Goal: Find specific page/section: Find specific page/section

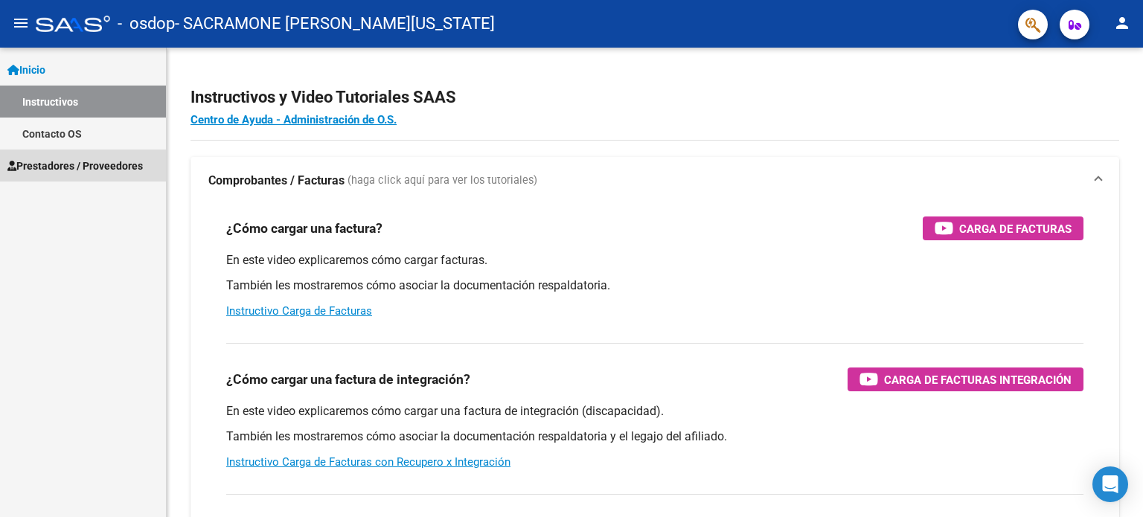
click at [143, 163] on span "Prestadores / Proveedores" at bounding box center [74, 166] width 135 height 16
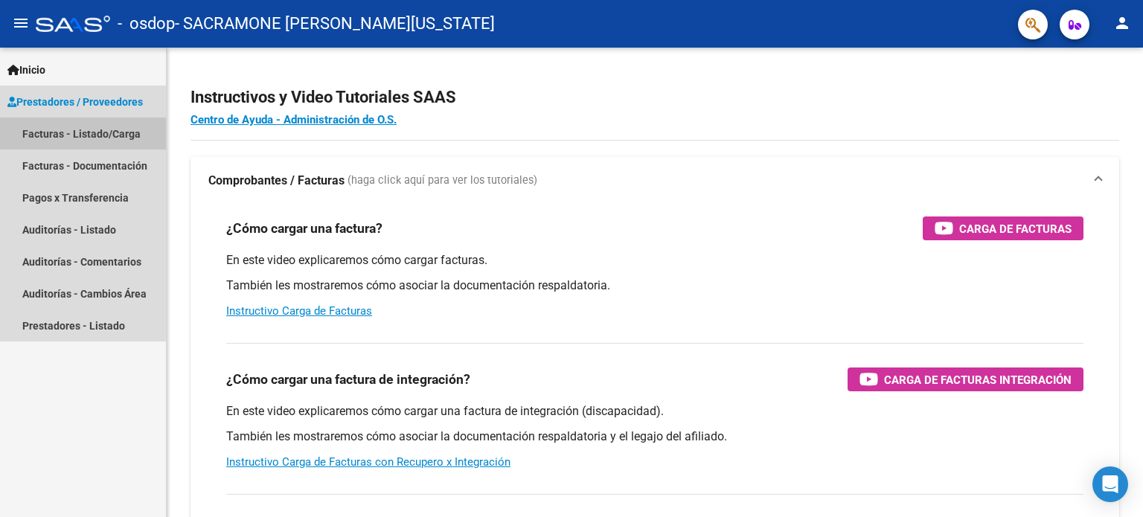
click at [101, 141] on link "Facturas - Listado/Carga" at bounding box center [83, 134] width 166 height 32
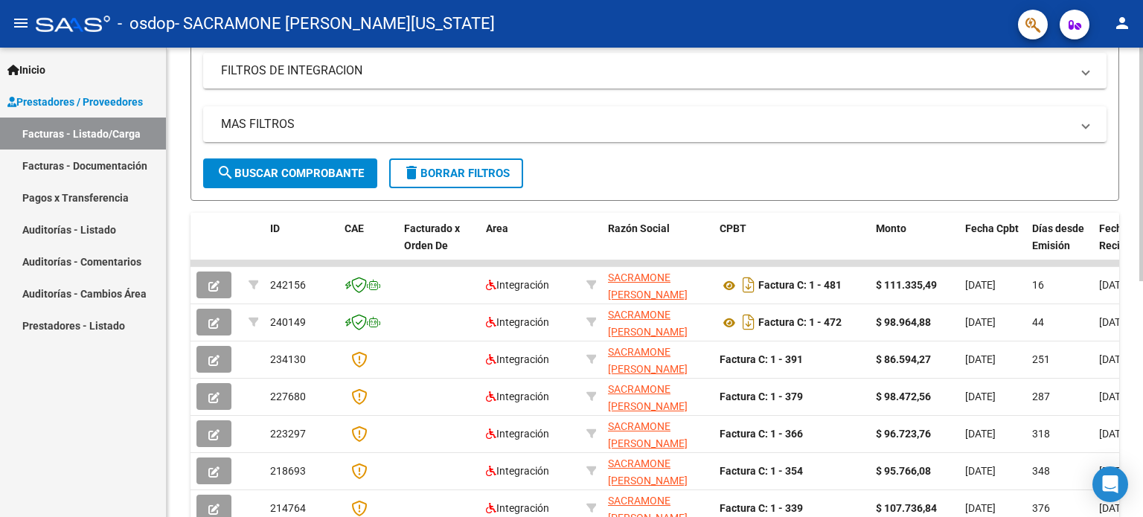
scroll to position [261, 0]
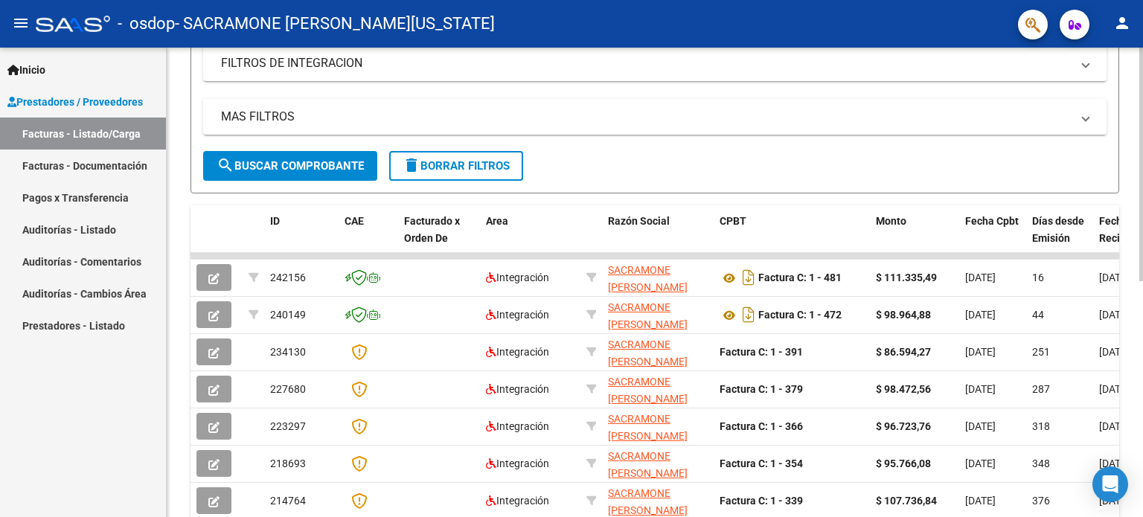
click at [1119, 295] on div "Video tutorial PRESTADORES -> Listado de CPBTs Emitidos por Prestadores / Prove…" at bounding box center [657, 254] width 980 height 936
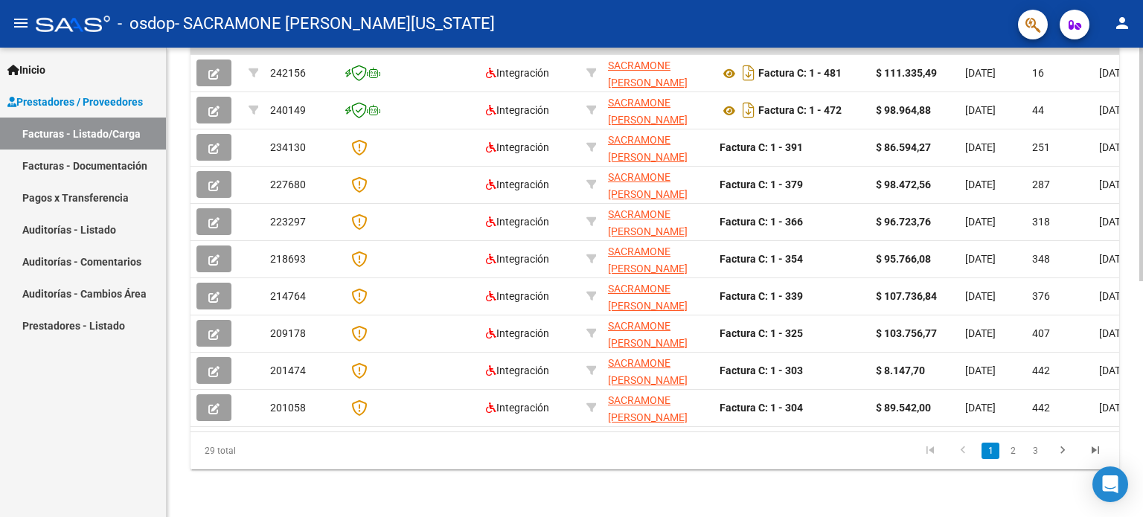
click at [1139, 313] on div at bounding box center [1141, 401] width 4 height 234
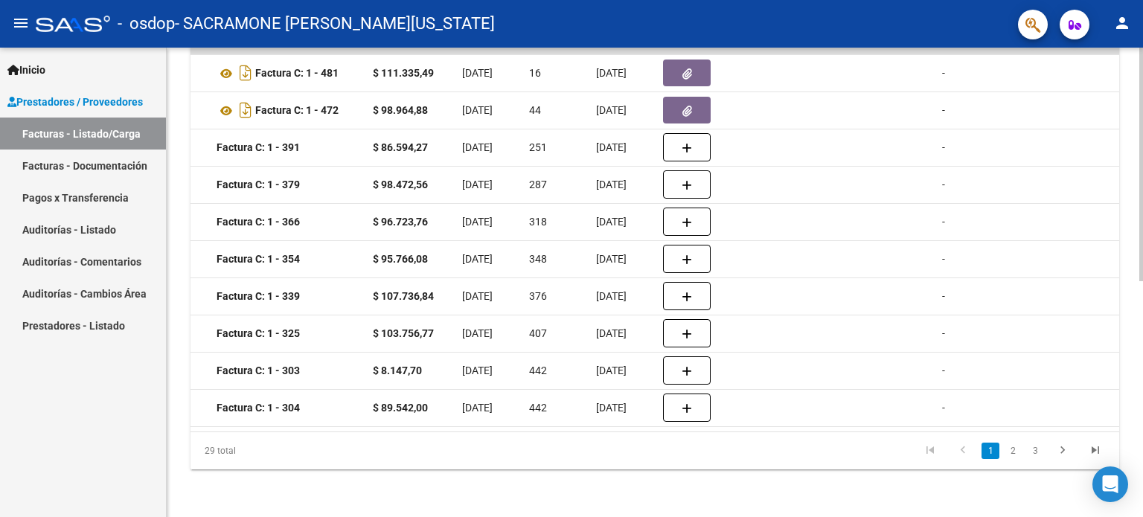
scroll to position [0, 495]
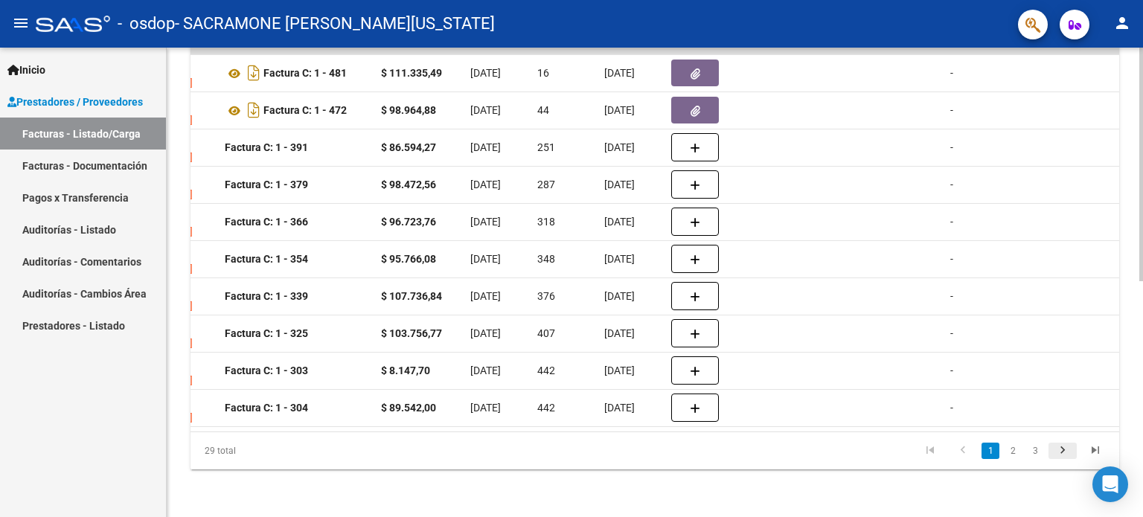
click at [1063, 452] on icon "go to next page" at bounding box center [1062, 453] width 19 height 18
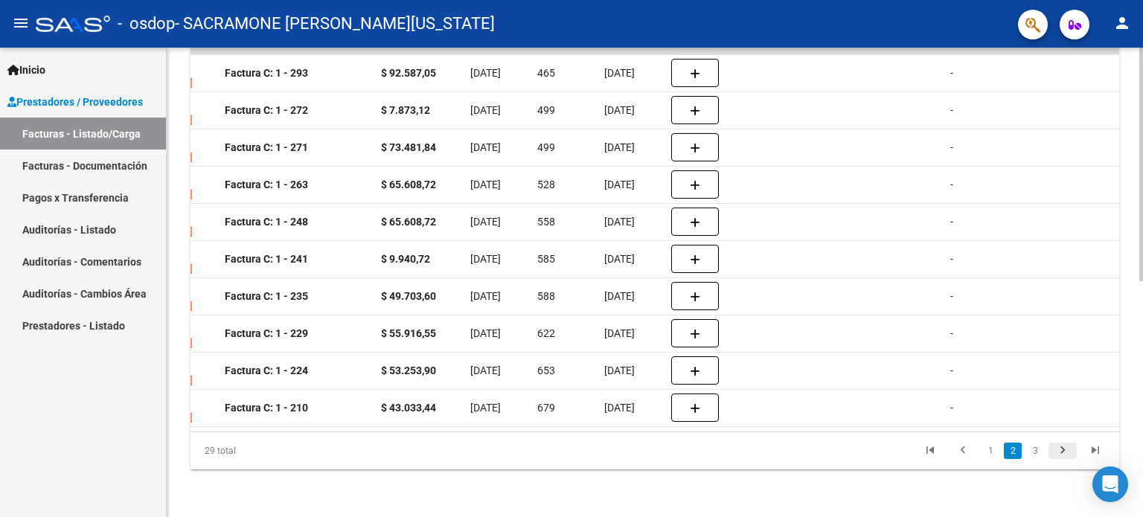
click at [1063, 452] on icon "go to next page" at bounding box center [1062, 453] width 19 height 18
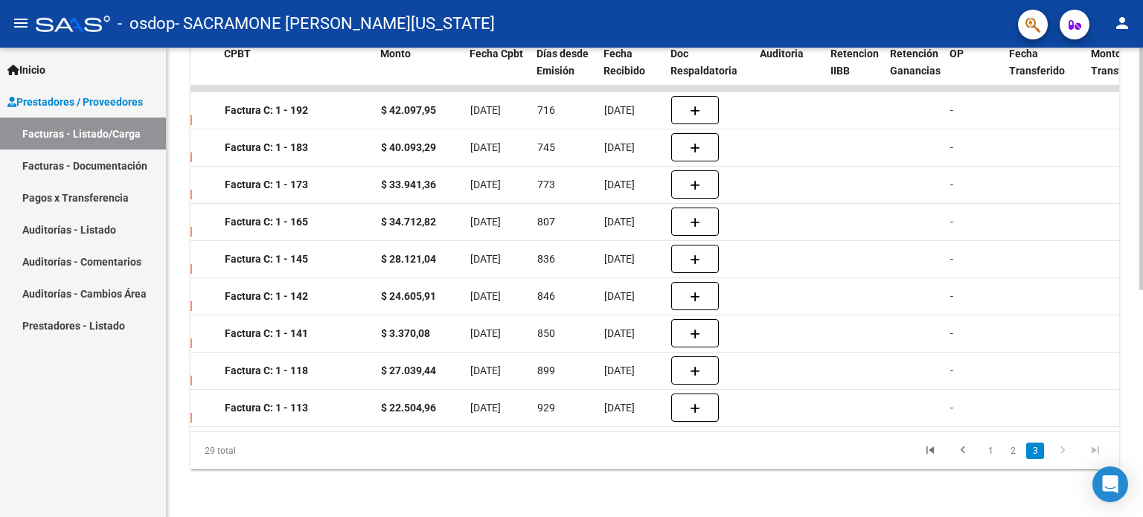
scroll to position [438, 0]
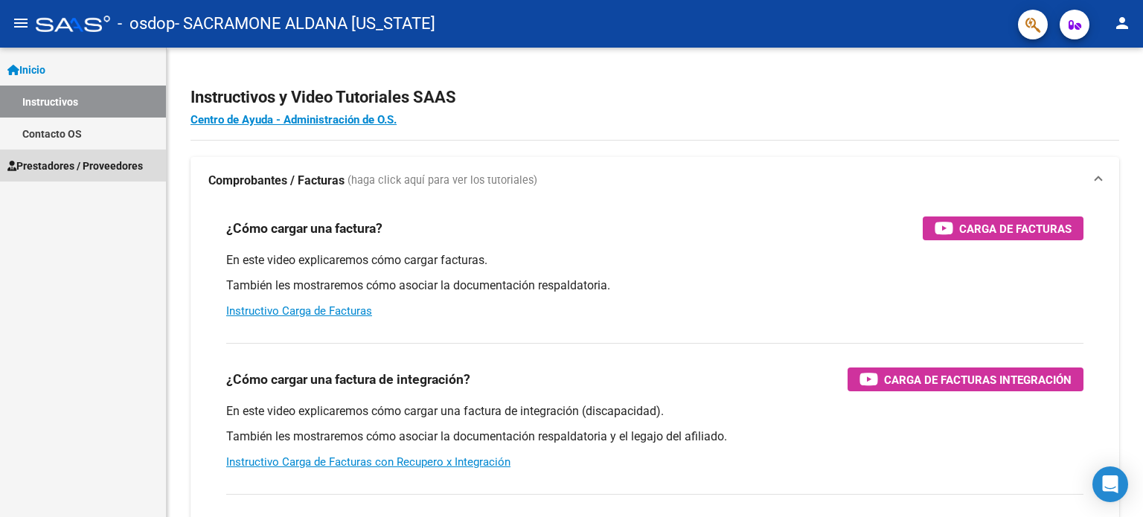
click at [68, 173] on span "Prestadores / Proveedores" at bounding box center [74, 166] width 135 height 16
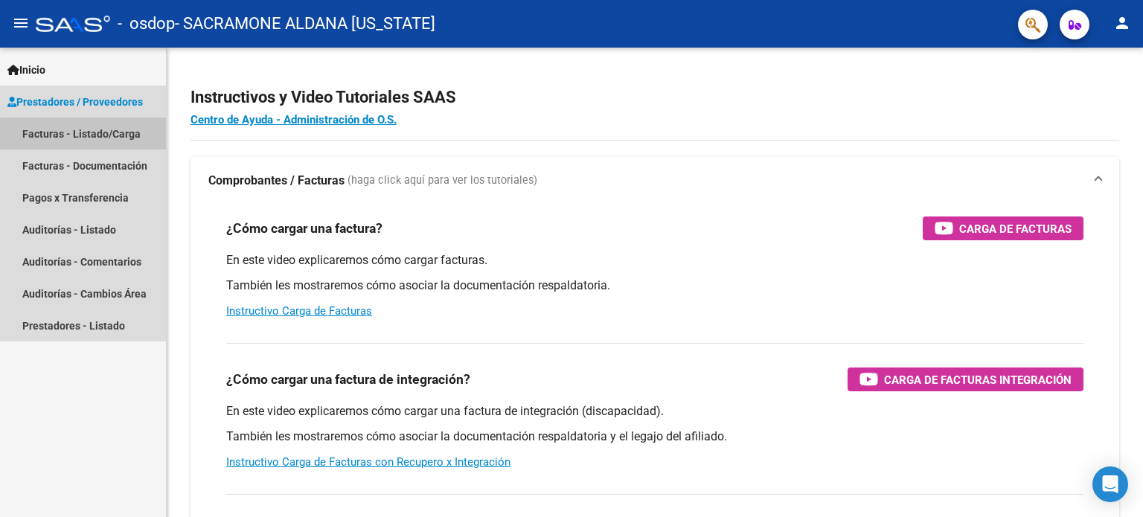
click at [98, 136] on link "Facturas - Listado/Carga" at bounding box center [83, 134] width 166 height 32
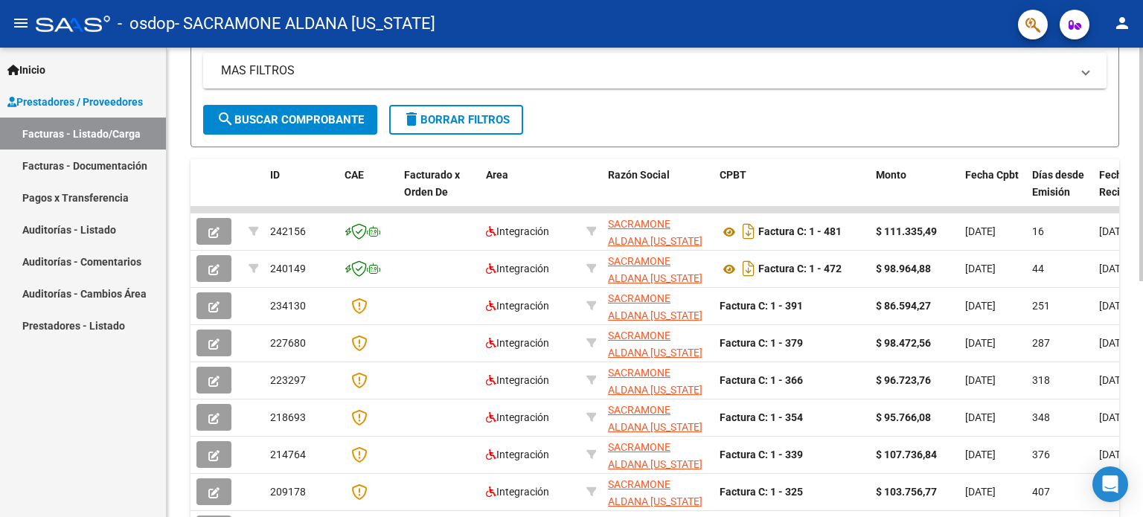
scroll to position [475, 0]
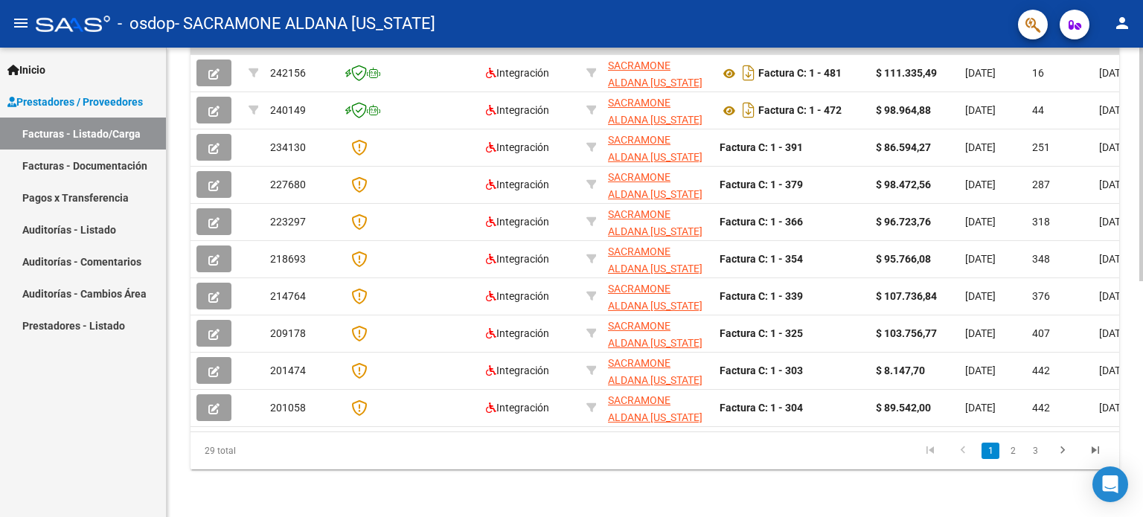
click at [1125, 452] on div "Video tutorial PRESTADORES -> Listado de CPBTs Emitidos por Prestadores / Prove…" at bounding box center [657, 50] width 980 height 936
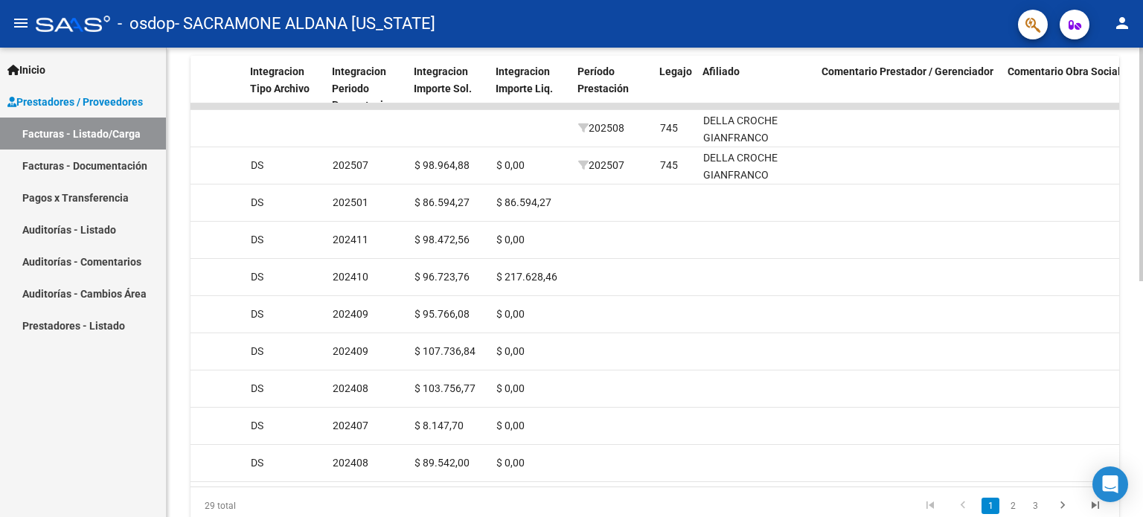
scroll to position [407, 0]
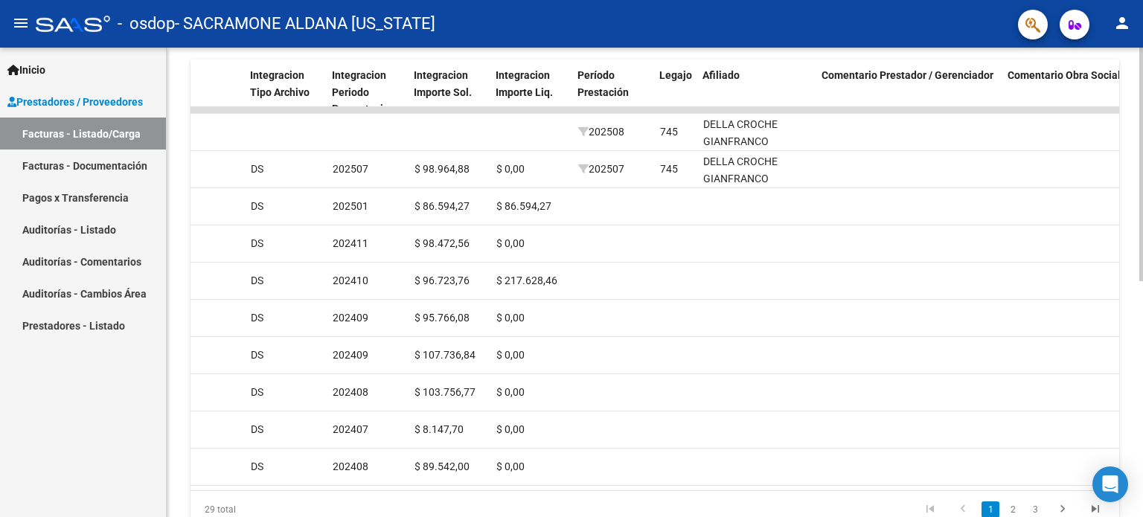
click at [1140, 275] on div at bounding box center [1141, 371] width 4 height 234
